Goal: Information Seeking & Learning: Understand process/instructions

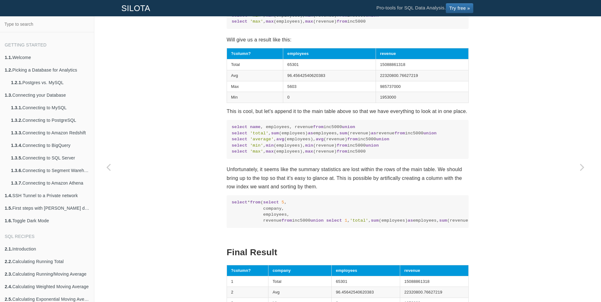
scroll to position [644, 0]
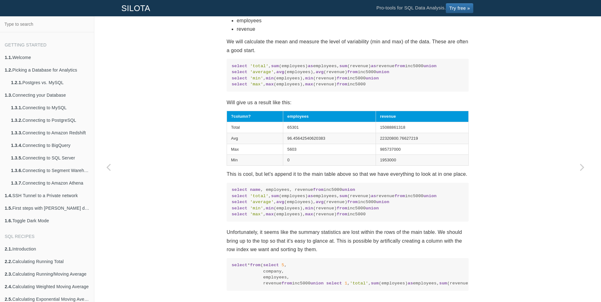
drag, startPoint x: 237, startPoint y: 70, endPoint x: 242, endPoint y: 94, distance: 25.1
click at [242, 88] on code "select 'total' , sum (employees) as employees, sum (revenue) as revenue from in…" at bounding box center [348, 75] width 232 height 25
drag, startPoint x: 242, startPoint y: 94, endPoint x: 272, endPoint y: 98, distance: 30.4
click at [272, 88] on code "select 'total' , sum (employees) as employees, sum (revenue) as revenue from in…" at bounding box center [348, 75] width 232 height 25
click at [233, 74] on span "select" at bounding box center [240, 72] width 16 height 5
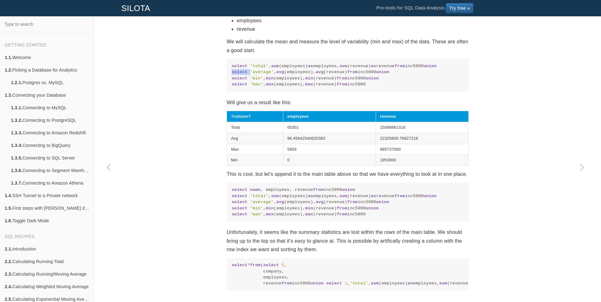
click at [233, 74] on span "select" at bounding box center [240, 72] width 16 height 5
drag, startPoint x: 233, startPoint y: 95, endPoint x: 233, endPoint y: 89, distance: 6.0
click at [423, 69] on span "union" at bounding box center [429, 66] width 13 height 5
drag, startPoint x: 233, startPoint y: 89, endPoint x: 228, endPoint y: 69, distance: 20.7
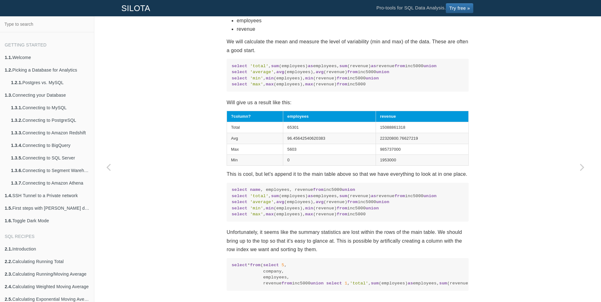
click at [228, 69] on pre "select 'total' , sum (employees) as employees, sum (revenue) as revenue from in…" at bounding box center [348, 75] width 242 height 33
drag, startPoint x: 231, startPoint y: 64, endPoint x: 278, endPoint y: 86, distance: 51.0
click at [278, 86] on code "select 'total' , sum (employees) as employees, sum (revenue) as revenue from in…" at bounding box center [348, 75] width 232 height 25
drag, startPoint x: 273, startPoint y: 85, endPoint x: 229, endPoint y: 66, distance: 47.8
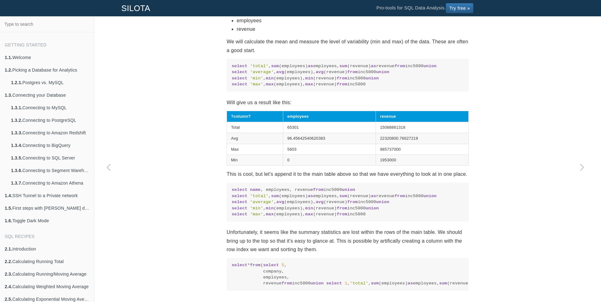
click at [232, 66] on code "select 'total' , sum (employees) as employees, sum (revenue) as revenue from in…" at bounding box center [348, 75] width 232 height 25
